Goal: Task Accomplishment & Management: Complete application form

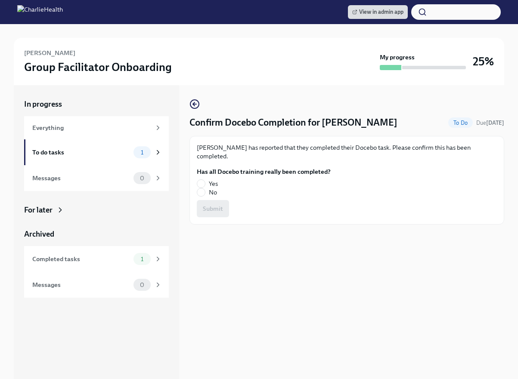
click at [194, 172] on div "[PERSON_NAME] has reported that they completed their Docebo task. Please confir…" at bounding box center [346, 180] width 315 height 89
click at [197, 180] on input "Yes" at bounding box center [201, 184] width 8 height 8
radio input "true"
click at [210, 204] on span "Submit" at bounding box center [213, 208] width 20 height 9
